Goal: Information Seeking & Learning: Find specific fact

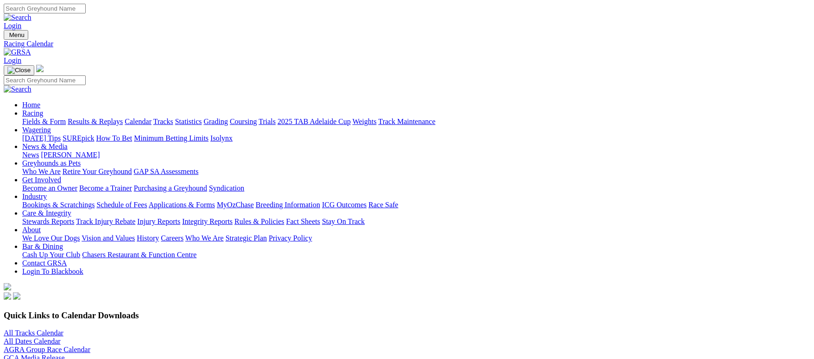
click at [144, 329] on div "All Tracks Calendar All Dates Calendar AGRA Group Race Calendar GCA Media Relea…" at bounding box center [407, 350] width 806 height 42
click at [63, 329] on link "All Tracks Calendar" at bounding box center [34, 333] width 60 height 8
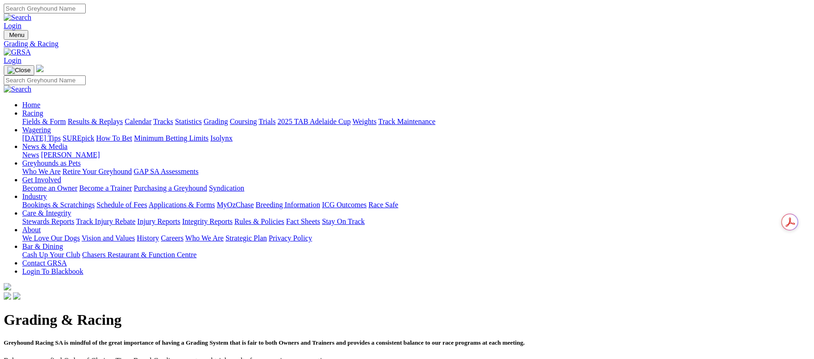
click at [86, 11] on input "Search" at bounding box center [45, 9] width 82 height 10
type input "short and stu"
click at [123, 118] on link "Results & Replays" at bounding box center [95, 122] width 55 height 8
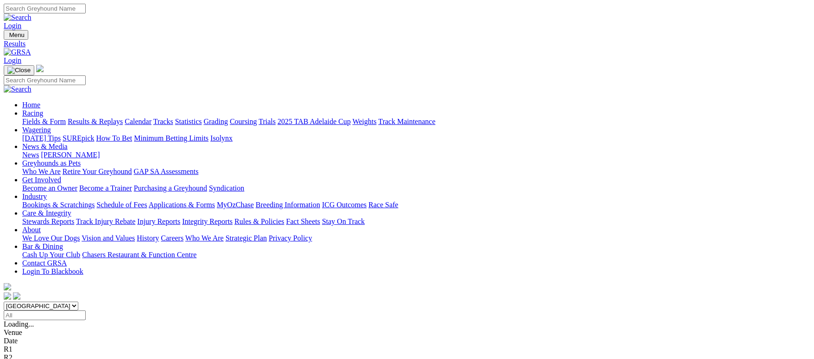
scroll to position [69, 0]
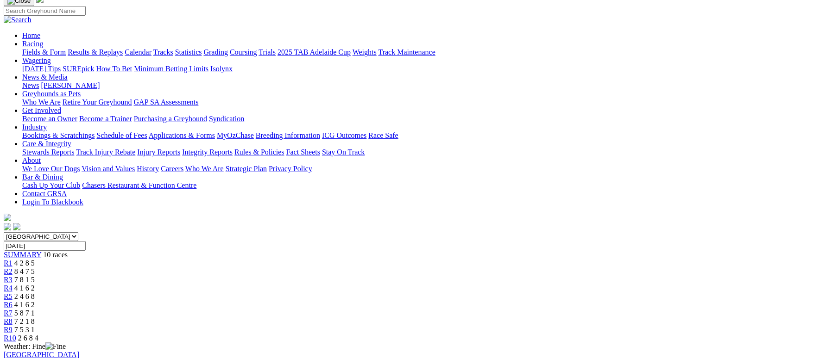
scroll to position [347, 0]
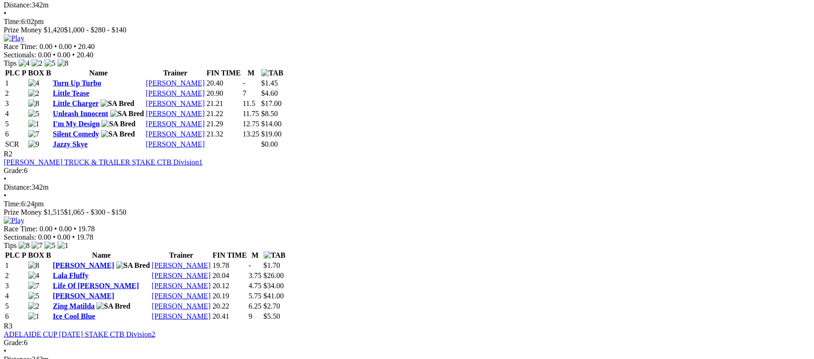
scroll to position [556, 0]
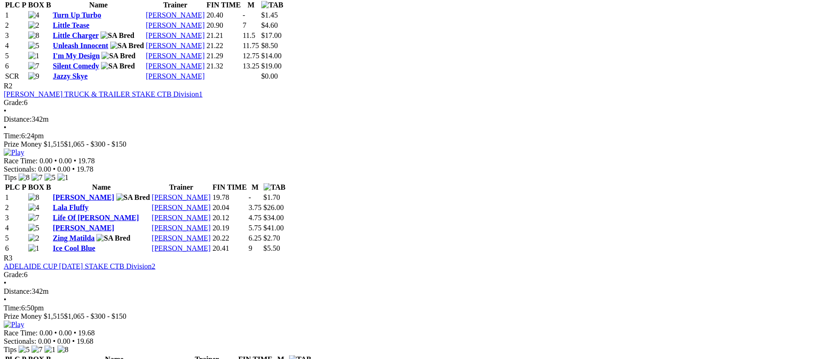
scroll to position [556, 0]
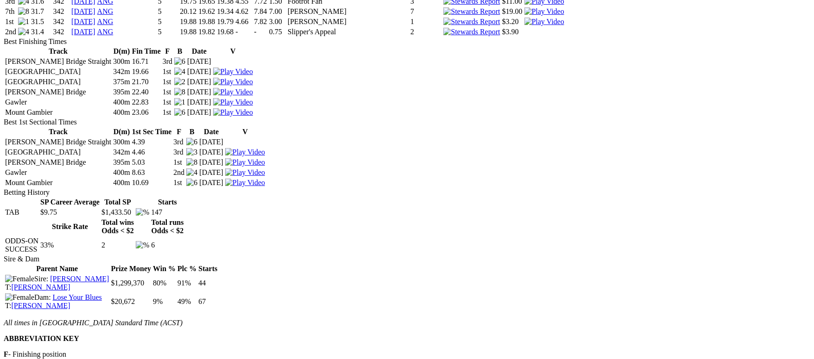
scroll to position [2223, 0]
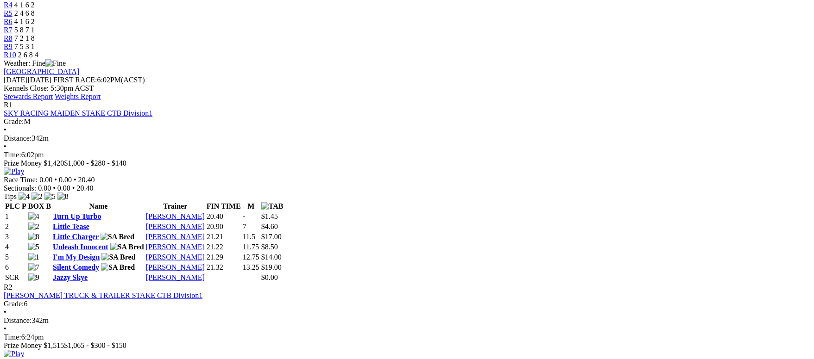
scroll to position [556, 0]
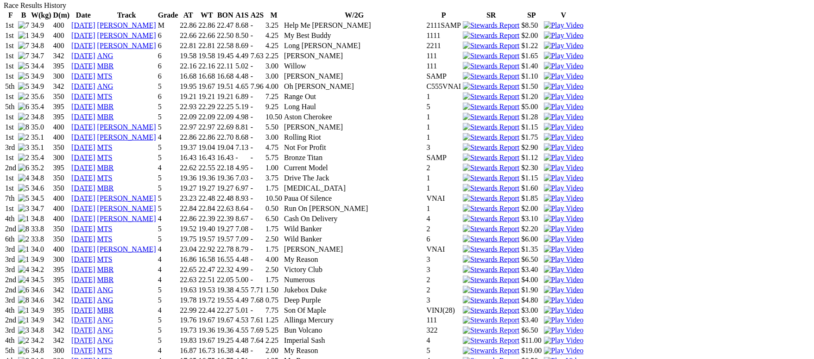
scroll to position [625, 0]
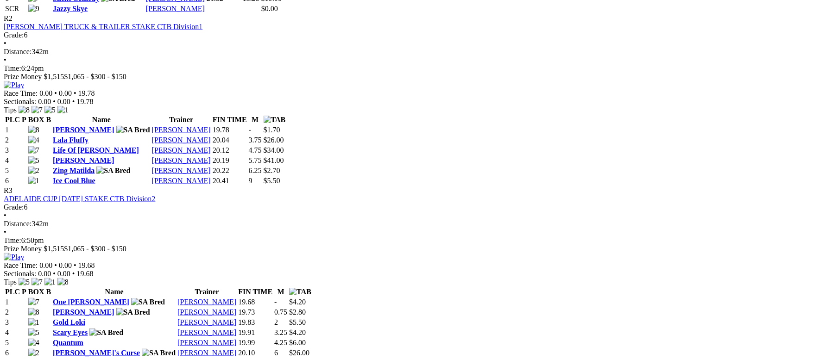
scroll to position [625, 0]
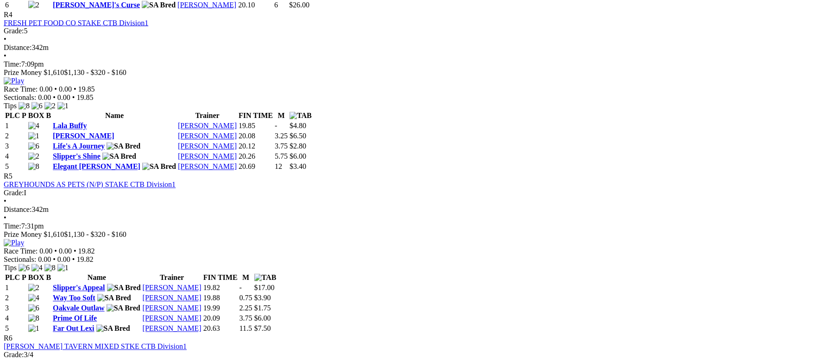
scroll to position [1042, 0]
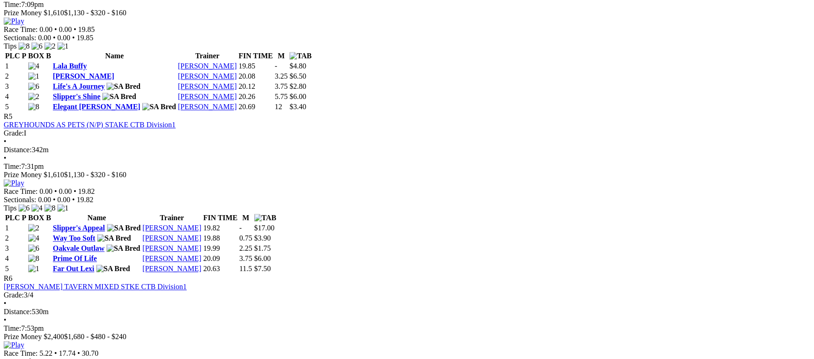
scroll to position [1042, 0]
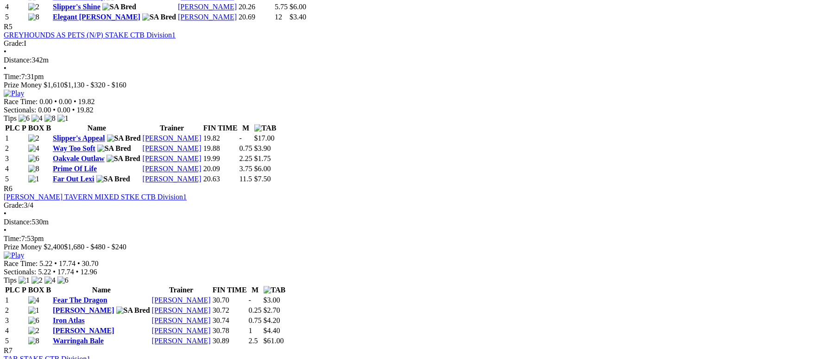
scroll to position [1042, 0]
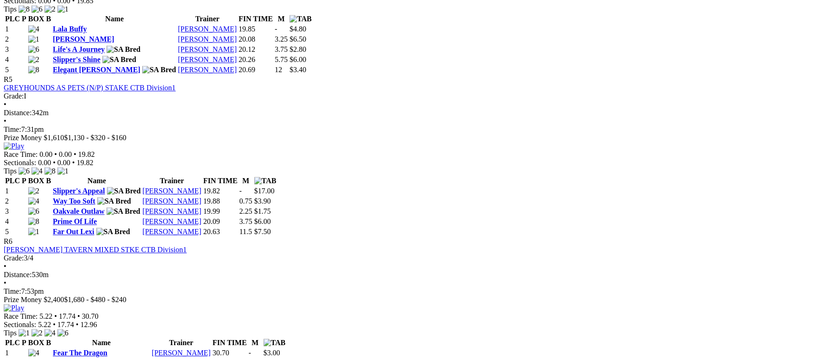
scroll to position [1181, 0]
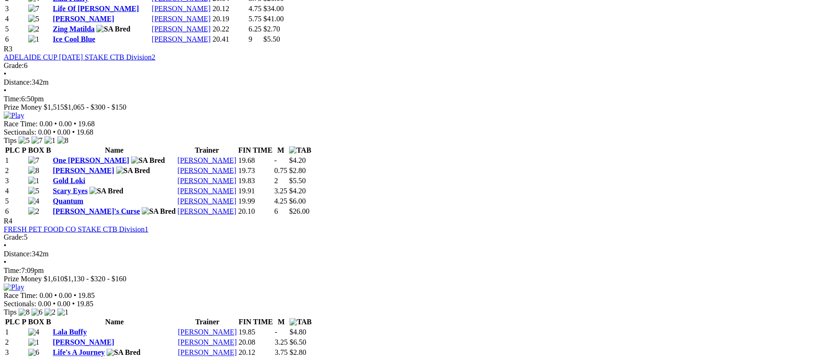
scroll to position [1042, 0]
